Goal: Book appointment/travel/reservation

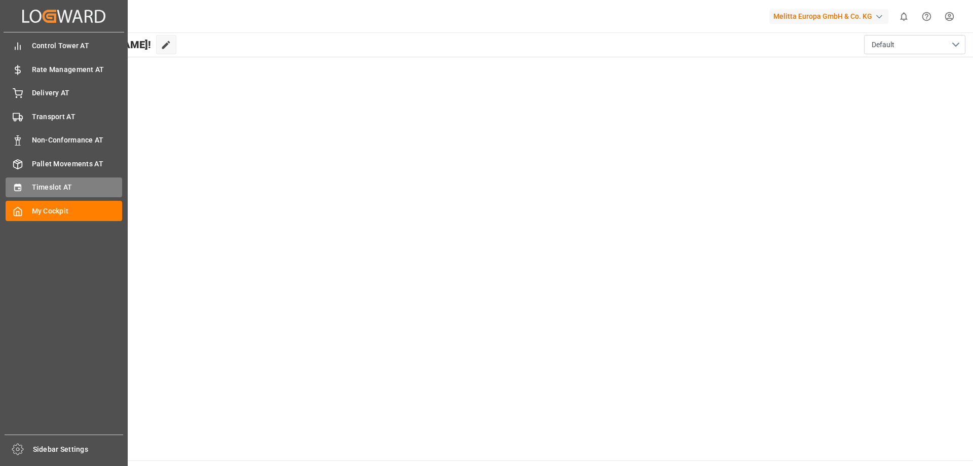
click at [52, 185] on span "Timeslot AT" at bounding box center [77, 187] width 91 height 11
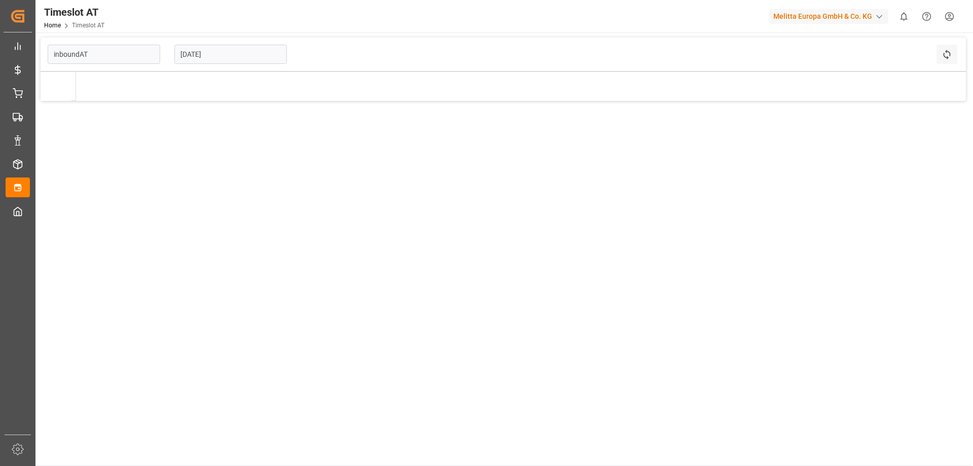
type input "Inbound AT"
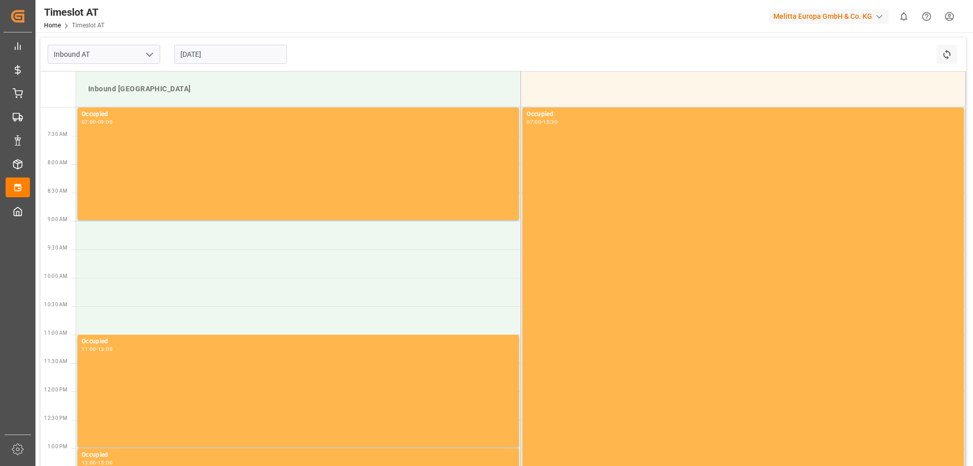
click at [217, 52] on input "[DATE]" at bounding box center [230, 54] width 112 height 19
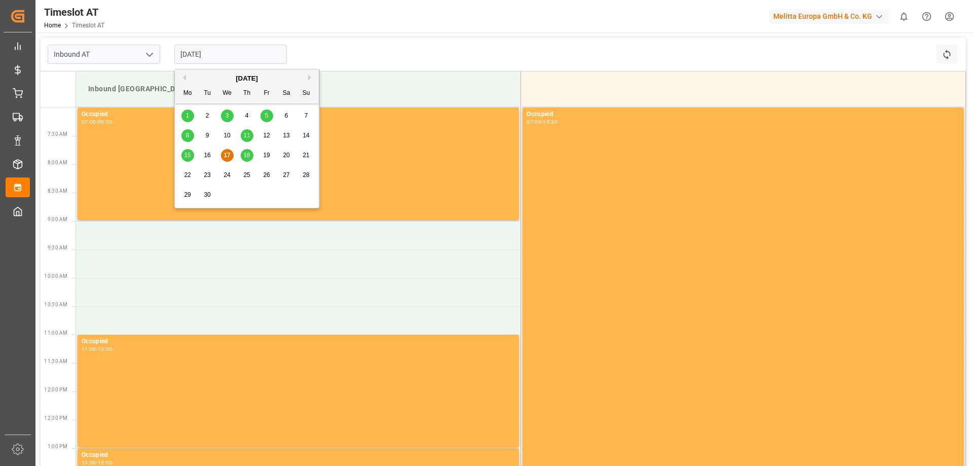
click at [188, 171] on div "22" at bounding box center [187, 175] width 13 height 12
type input "[DATE]"
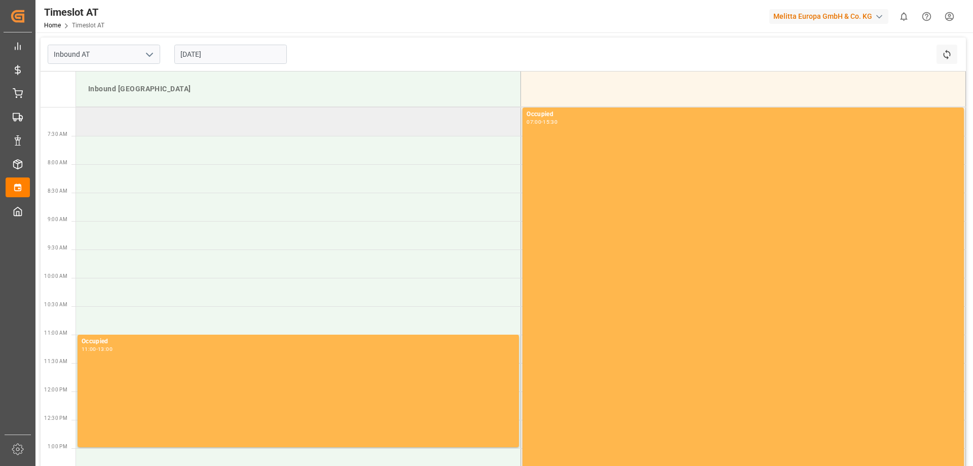
click at [113, 119] on td at bounding box center [298, 121] width 445 height 28
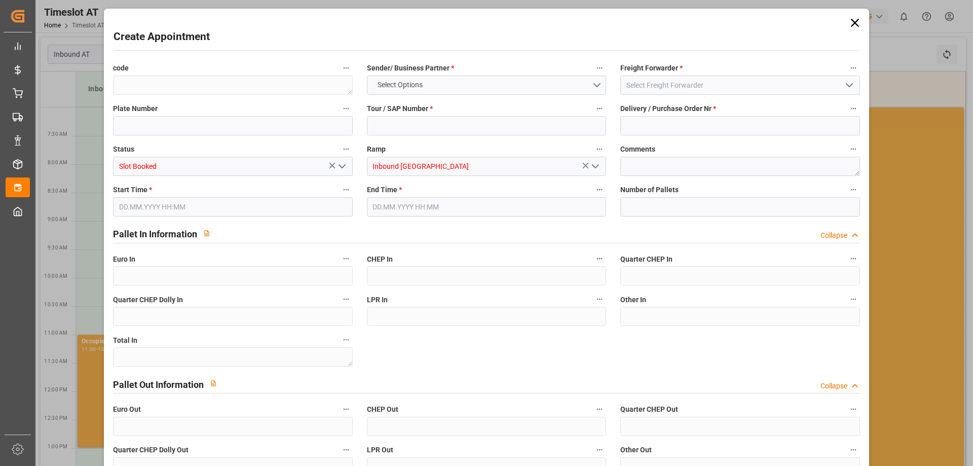
type input "0"
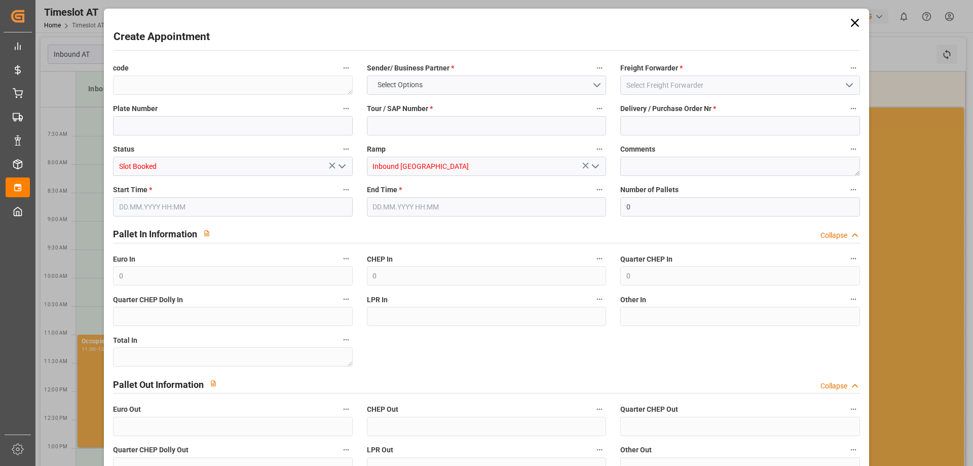
type input "0"
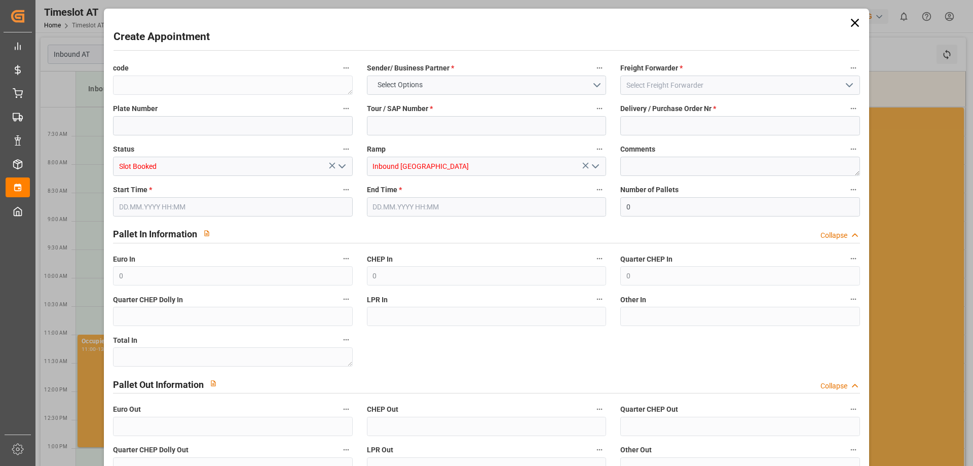
type input "0"
type input "[DATE] 07:00"
type input "[DATE] 09:00"
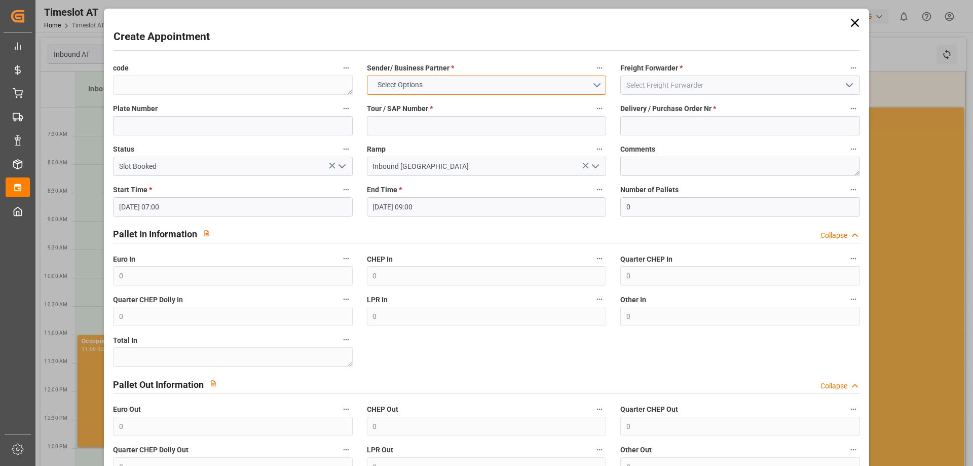
click at [400, 87] on span "Select Options" at bounding box center [399, 85] width 55 height 11
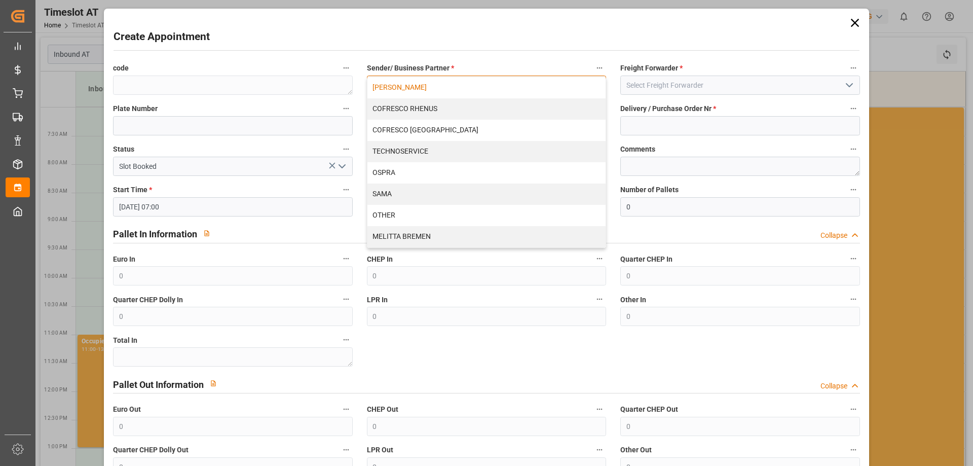
click at [402, 87] on div "[PERSON_NAME]" at bounding box center [486, 87] width 238 height 21
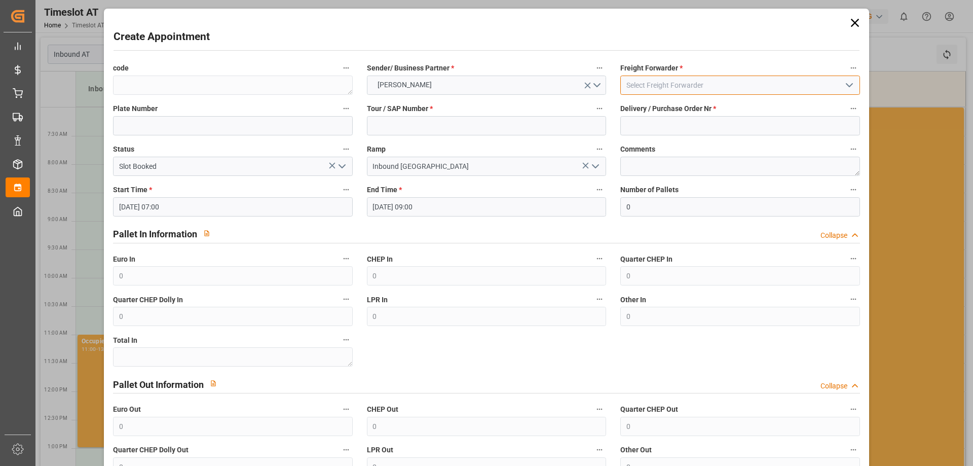
click at [660, 89] on input at bounding box center [739, 84] width 239 height 19
click at [846, 86] on polyline "open menu" at bounding box center [849, 85] width 6 height 3
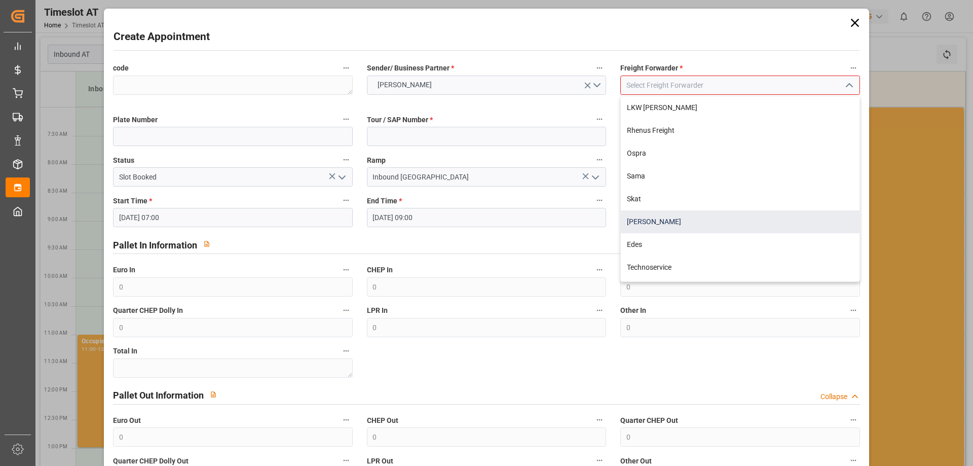
scroll to position [134, 0]
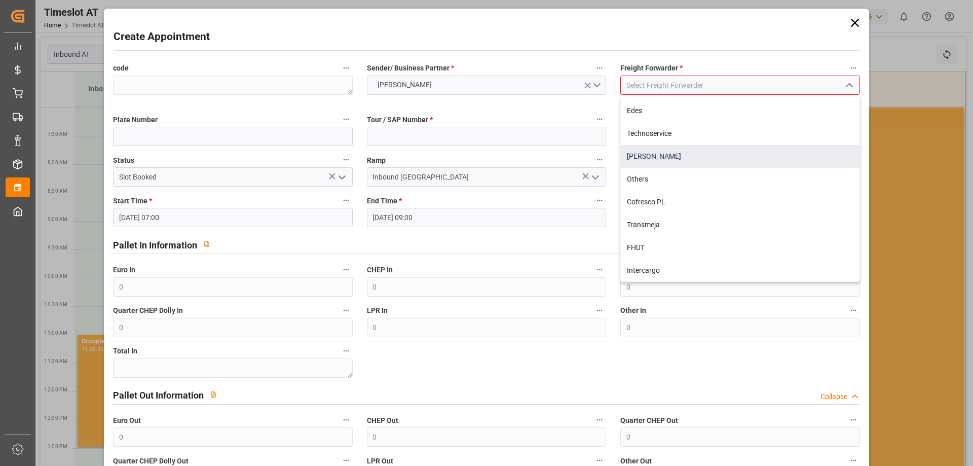
click at [683, 158] on div "[PERSON_NAME]" at bounding box center [740, 156] width 238 height 23
type input "[PERSON_NAME]"
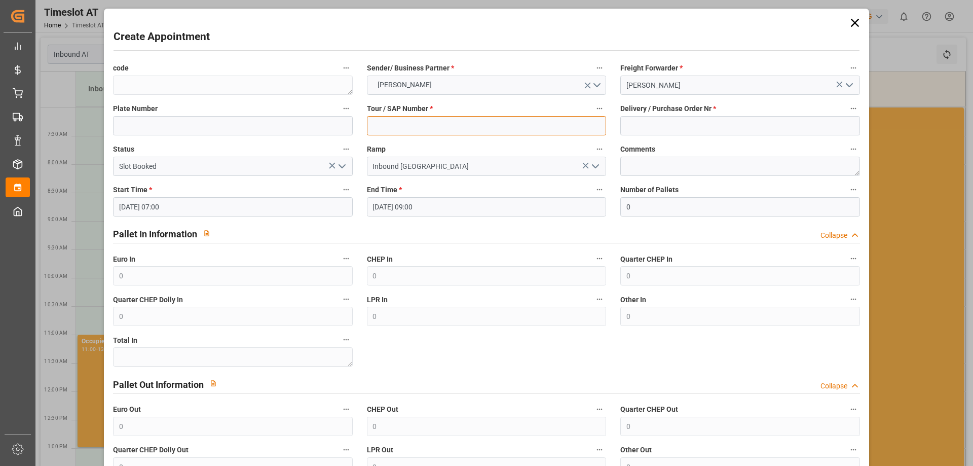
click at [407, 128] on input at bounding box center [486, 125] width 239 height 19
type input "400053027"
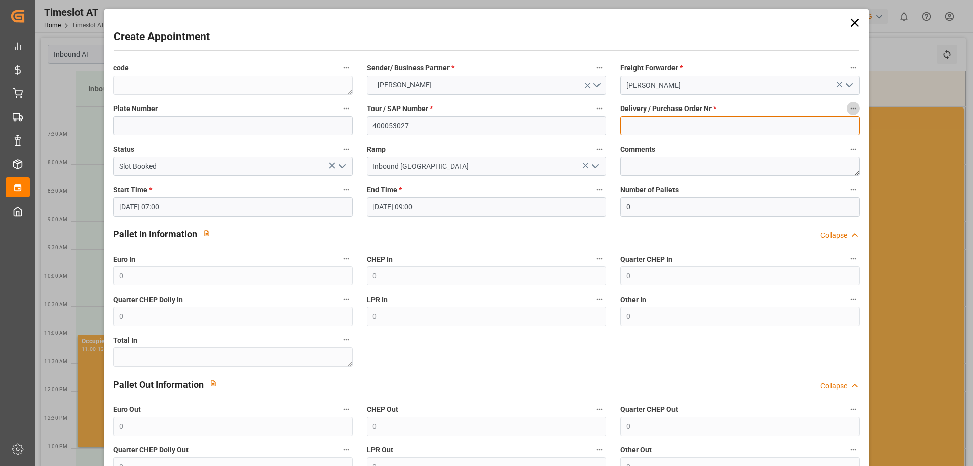
click at [646, 123] on input at bounding box center [739, 125] width 239 height 19
type input "92559231+92559232+92559233"
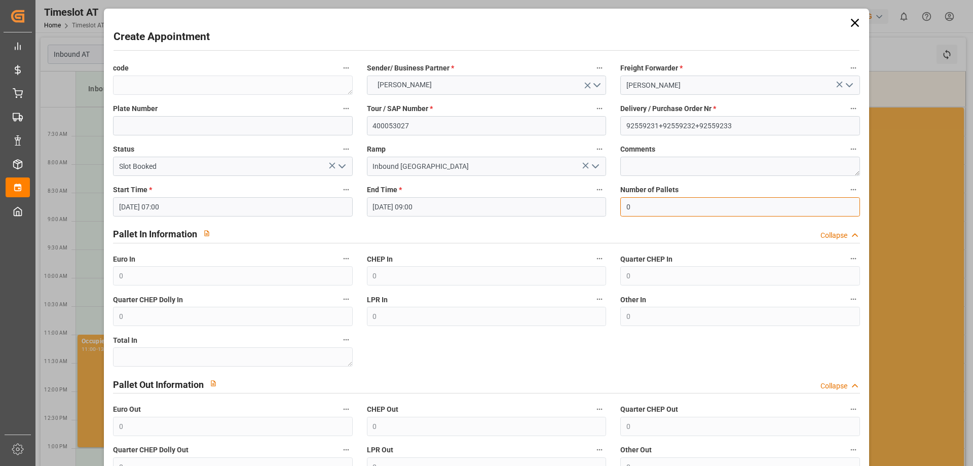
drag, startPoint x: 642, startPoint y: 207, endPoint x: 595, endPoint y: 198, distance: 48.0
click at [596, 198] on div "code Sender/ Business Partner * [PERSON_NAME] Freight Forwarder * Gebr [PERSON_…" at bounding box center [486, 289] width 760 height 463
click at [647, 207] on input "40" at bounding box center [739, 206] width 239 height 19
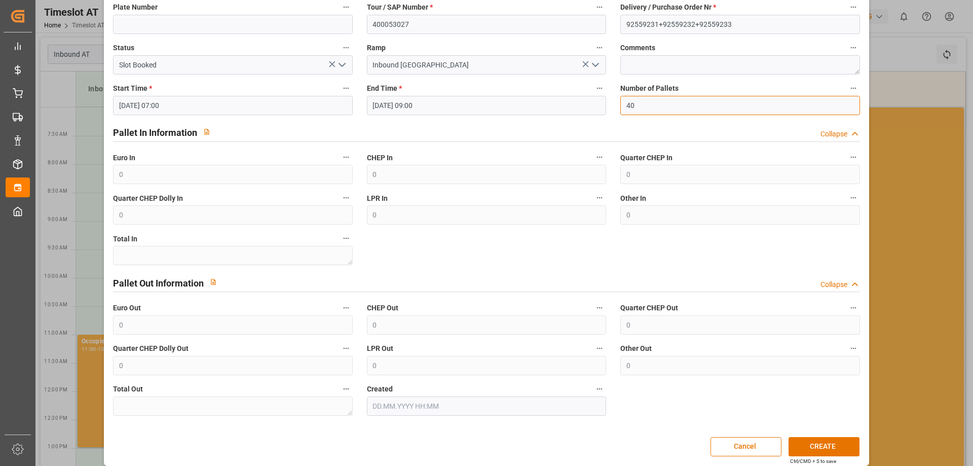
scroll to position [110, 0]
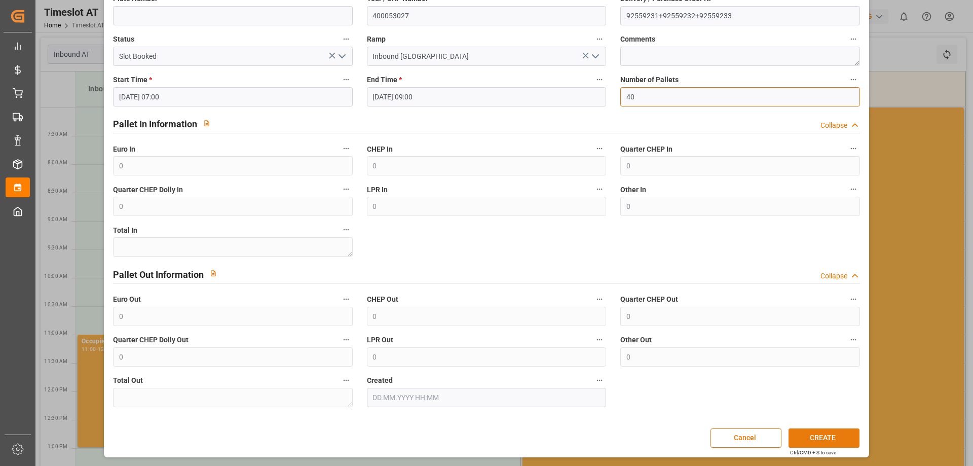
type input "40"
click at [813, 435] on button "CREATE" at bounding box center [823, 437] width 71 height 19
